Goal: Task Accomplishment & Management: Complete application form

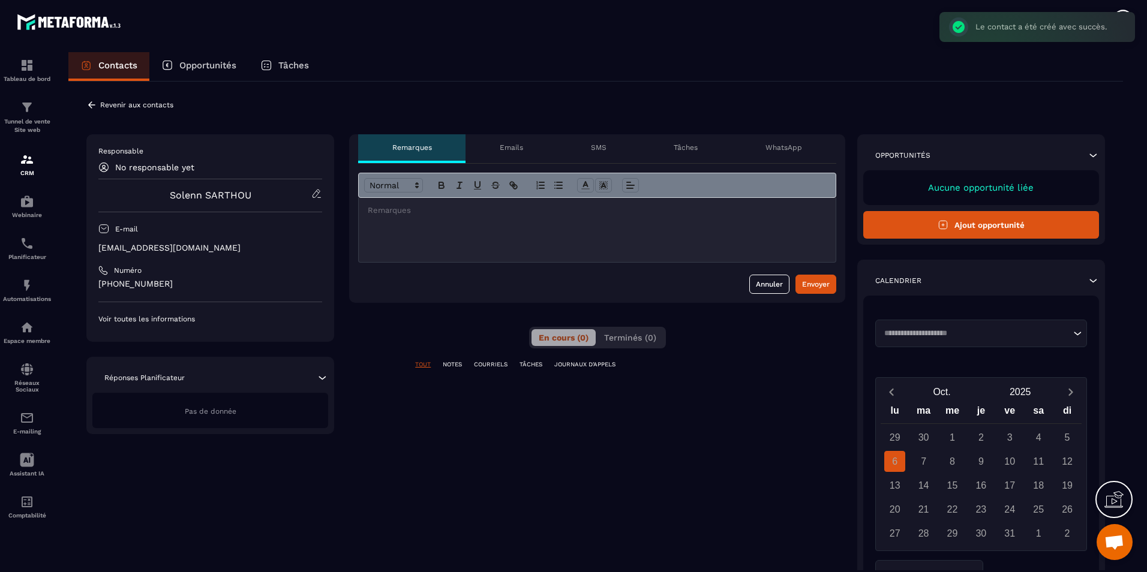
click at [1051, 221] on button "Ajout opportunité" at bounding box center [981, 225] width 236 height 28
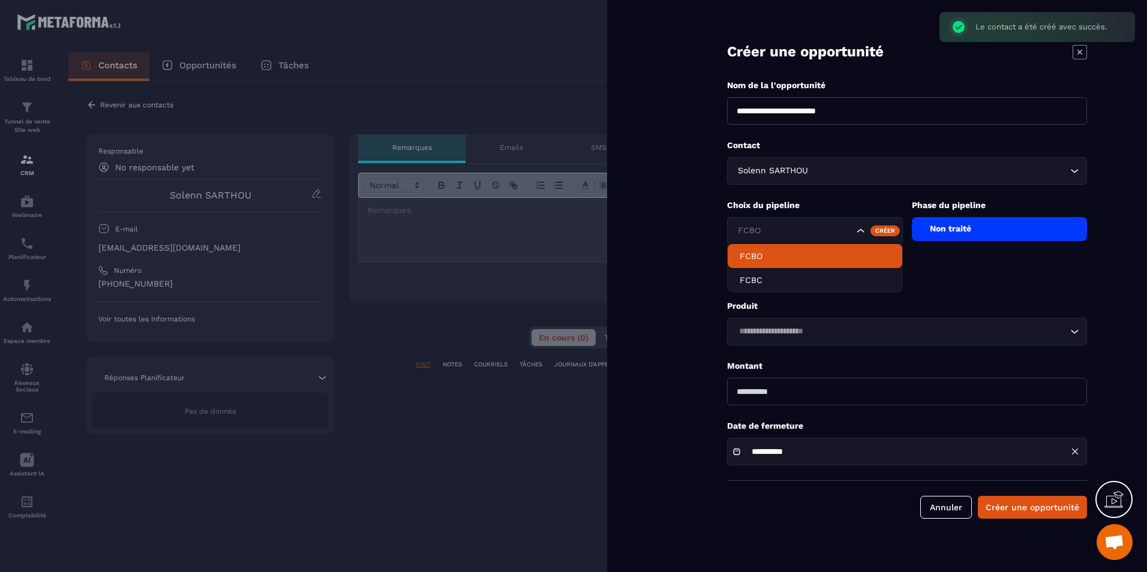
click at [817, 236] on input "Search for option" at bounding box center [794, 230] width 119 height 13
click at [827, 265] on li "FCBO" at bounding box center [815, 256] width 175 height 24
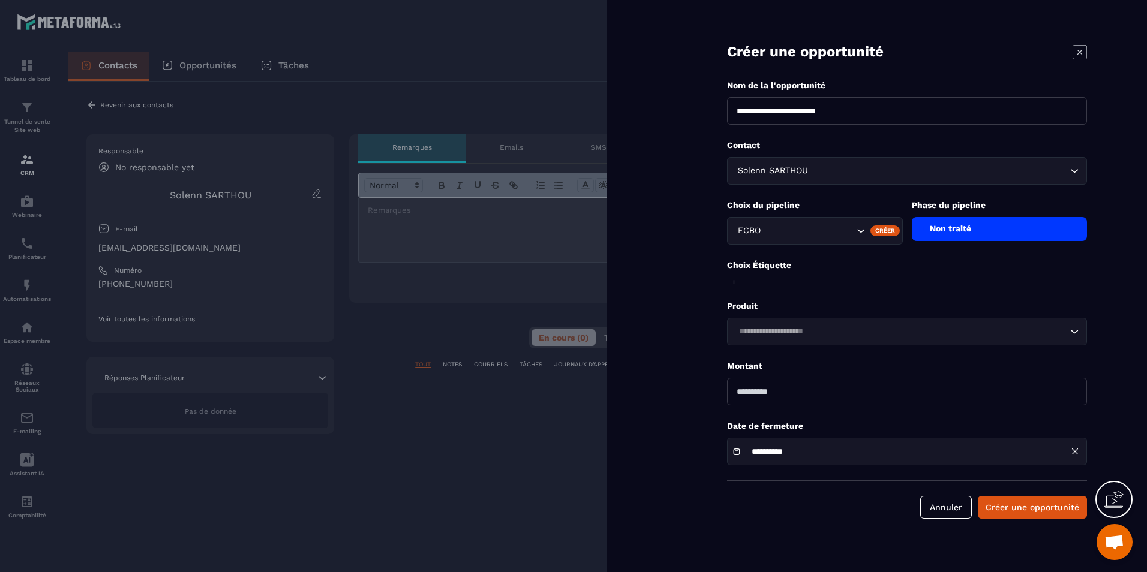
click at [838, 275] on div "Choix Étiquette" at bounding box center [907, 274] width 360 height 29
click at [821, 230] on input "Search for option" at bounding box center [815, 230] width 77 height 13
click at [824, 284] on p "FCBC" at bounding box center [815, 280] width 151 height 12
click at [950, 230] on div "Non traité" at bounding box center [1000, 229] width 176 height 24
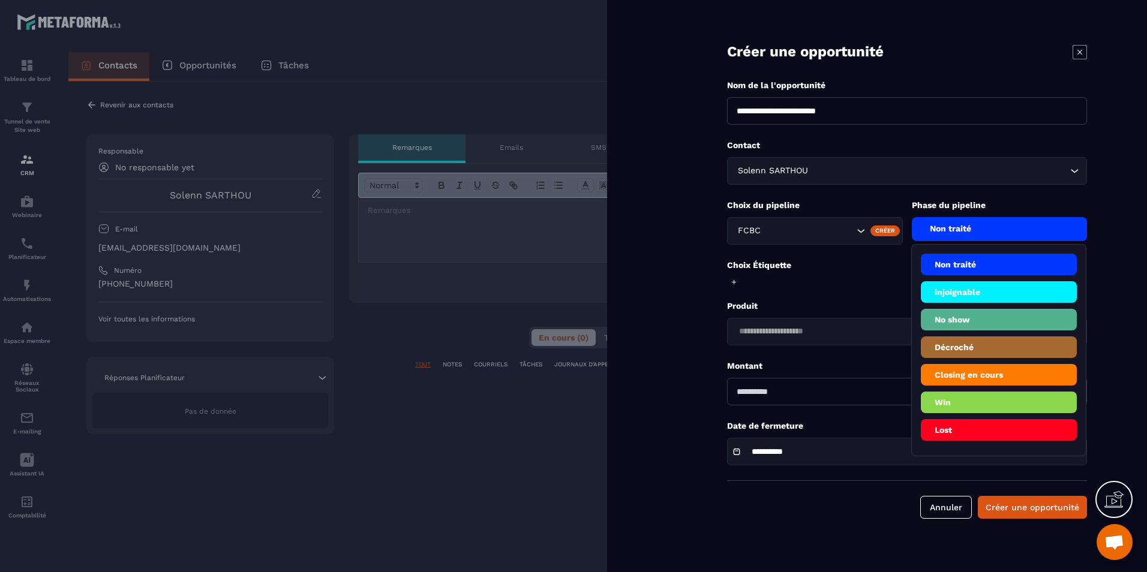
click at [987, 380] on li "Closing en cours" at bounding box center [999, 375] width 157 height 22
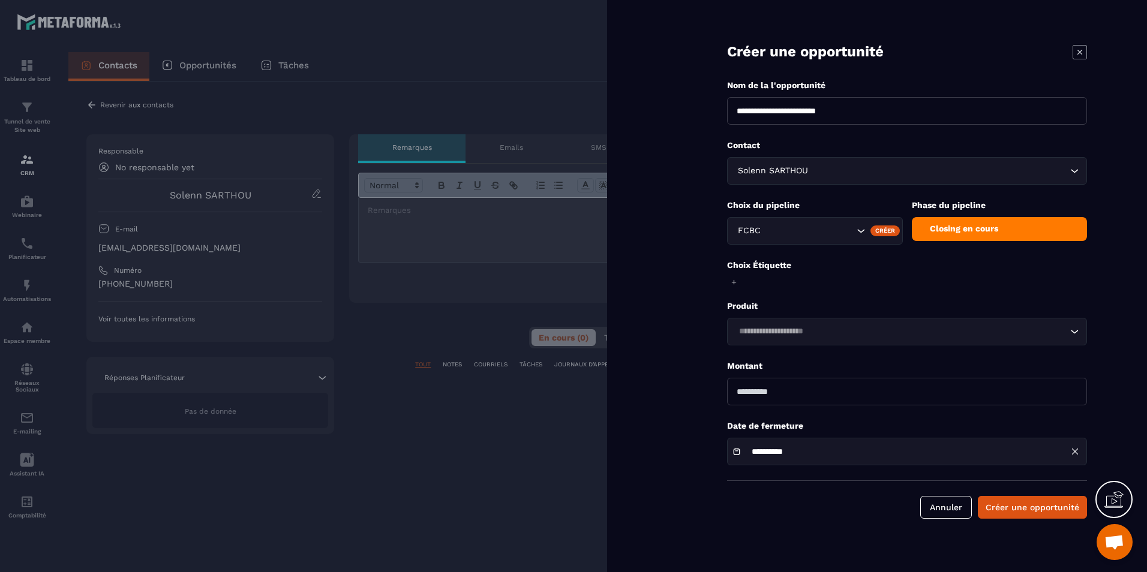
click at [824, 398] on input "number" at bounding box center [907, 392] width 360 height 28
type input "*"
click at [1039, 508] on button "Créer une opportunité" at bounding box center [1032, 507] width 109 height 23
